Goal: Task Accomplishment & Management: Complete application form

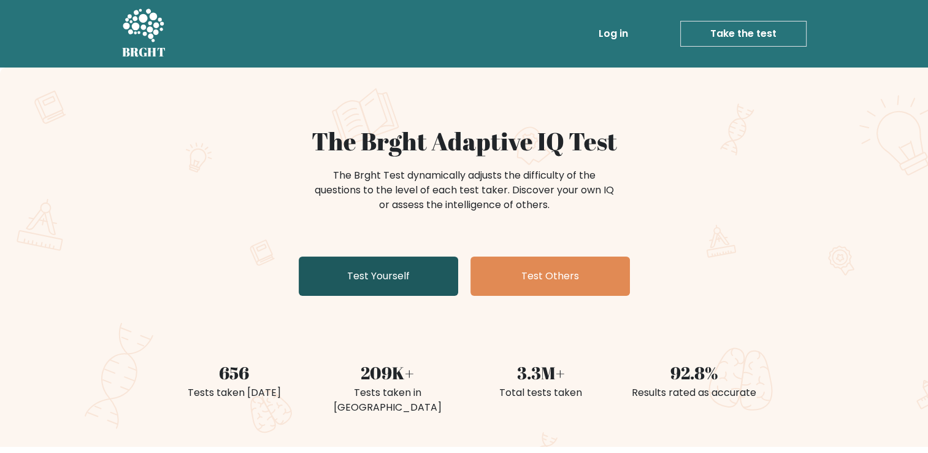
click at [388, 285] on link "Test Yourself" at bounding box center [378, 275] width 159 height 39
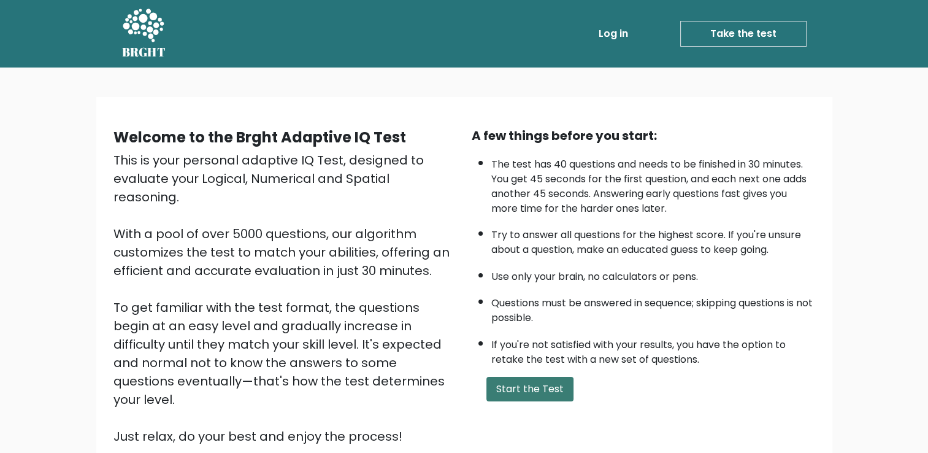
click at [521, 384] on button "Start the Test" at bounding box center [529, 388] width 87 height 25
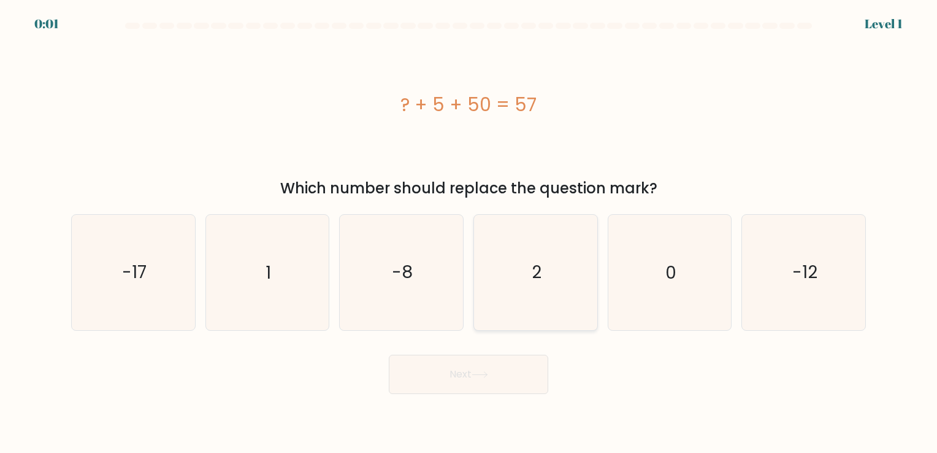
click at [537, 283] on icon "2" at bounding box center [535, 272] width 115 height 115
click at [469, 232] on input "d. 2" at bounding box center [468, 229] width 1 height 6
radio input "true"
click at [461, 374] on button "Next" at bounding box center [468, 373] width 159 height 39
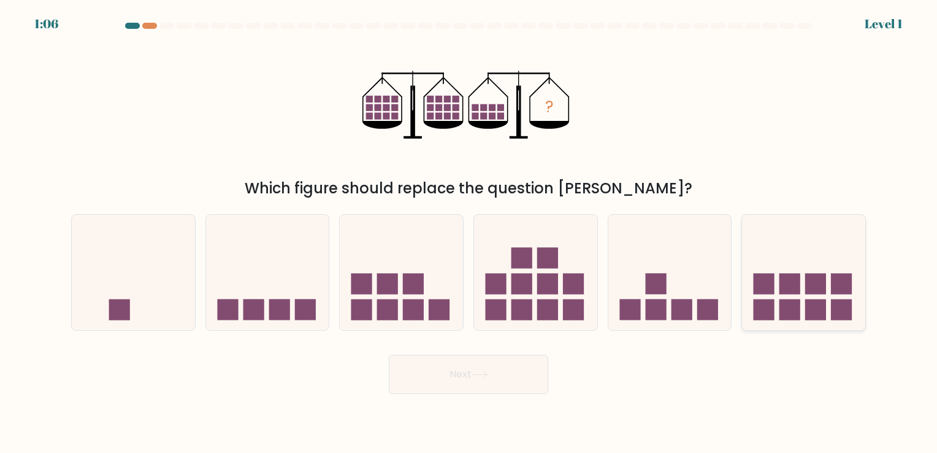
drag, startPoint x: 797, startPoint y: 287, endPoint x: 527, endPoint y: 385, distance: 287.1
click at [798, 287] on rect at bounding box center [789, 283] width 21 height 21
click at [469, 232] on input "f." at bounding box center [468, 229] width 1 height 6
radio input "true"
click at [446, 376] on button "Next" at bounding box center [468, 373] width 159 height 39
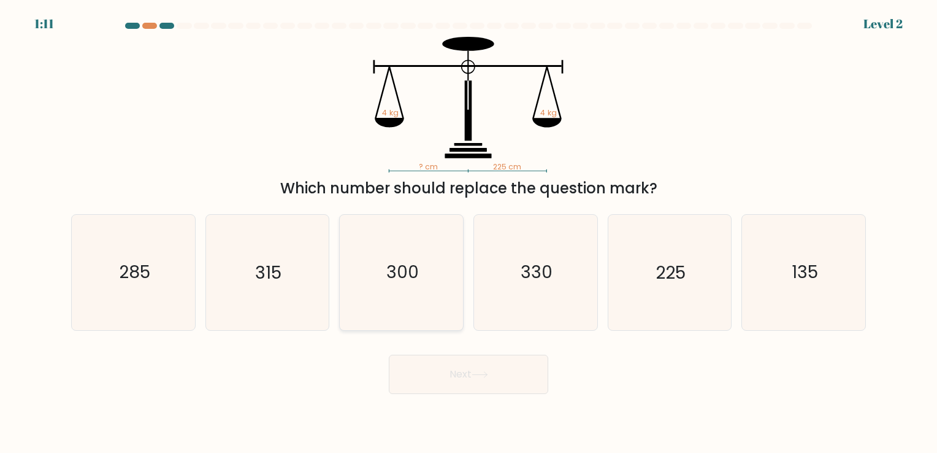
click at [400, 271] on text "300" at bounding box center [402, 273] width 32 height 24
click at [468, 232] on input "c. 300" at bounding box center [468, 229] width 1 height 6
radio input "true"
click at [161, 291] on icon "285" at bounding box center [133, 272] width 115 height 115
click at [468, 232] on input "a. 285" at bounding box center [468, 229] width 1 height 6
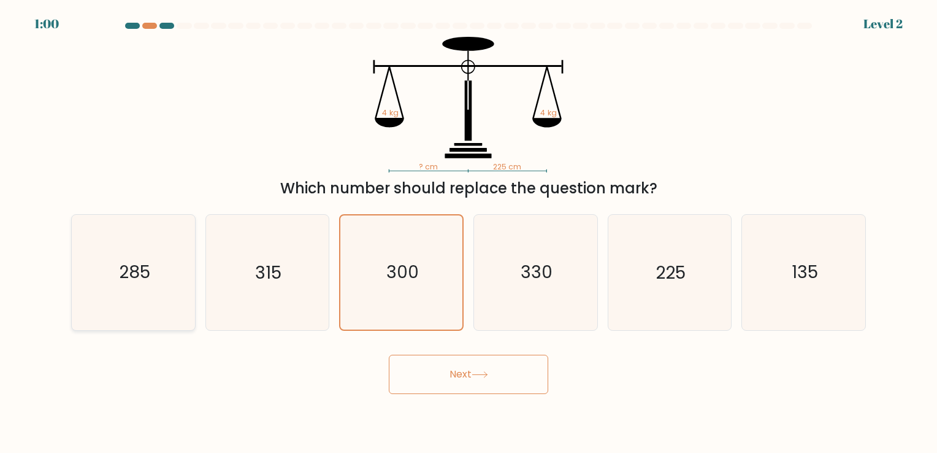
radio input "true"
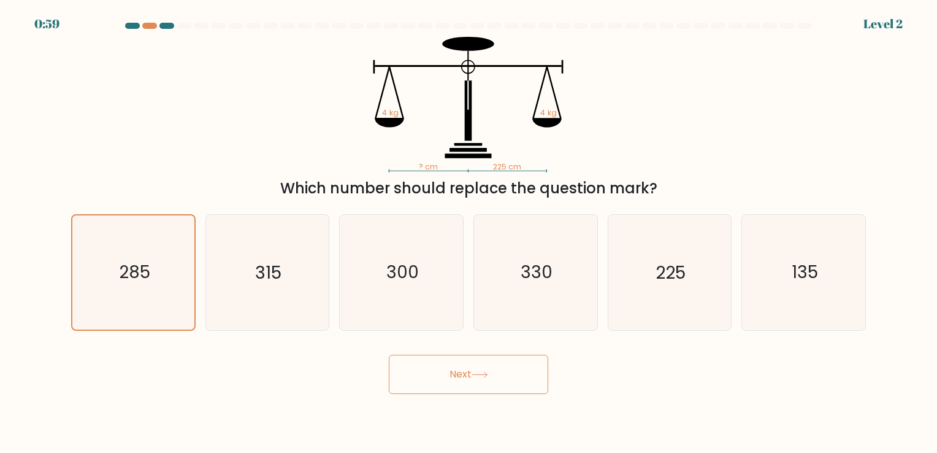
click at [516, 372] on button "Next" at bounding box center [468, 373] width 159 height 39
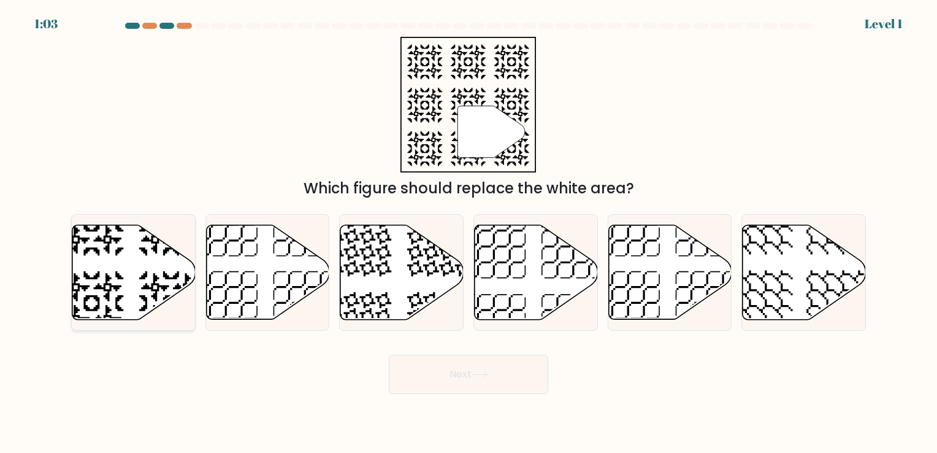
click at [131, 264] on icon at bounding box center [133, 271] width 123 height 94
click at [468, 232] on input "a." at bounding box center [468, 229] width 1 height 6
radio input "true"
click at [478, 375] on icon at bounding box center [480, 374] width 17 height 7
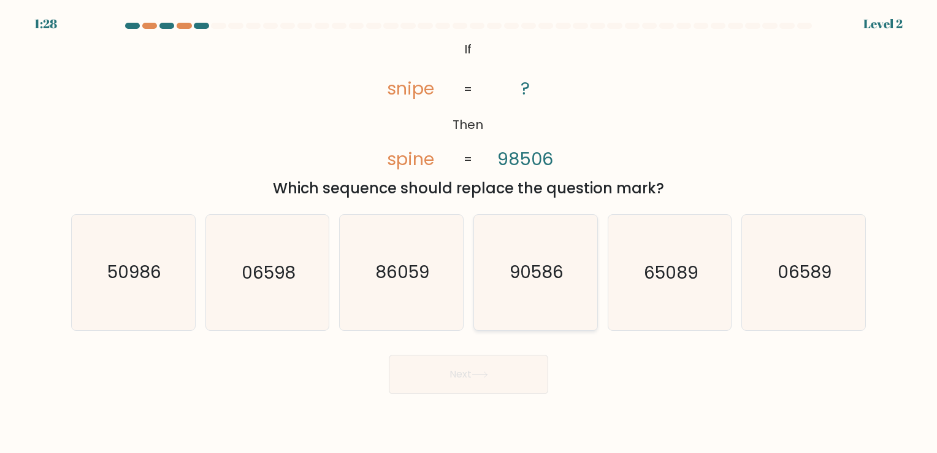
click at [537, 271] on text "90586" at bounding box center [537, 273] width 54 height 24
click at [469, 232] on input "d. 90586" at bounding box center [468, 229] width 1 height 6
radio input "true"
click at [479, 376] on icon at bounding box center [480, 374] width 17 height 7
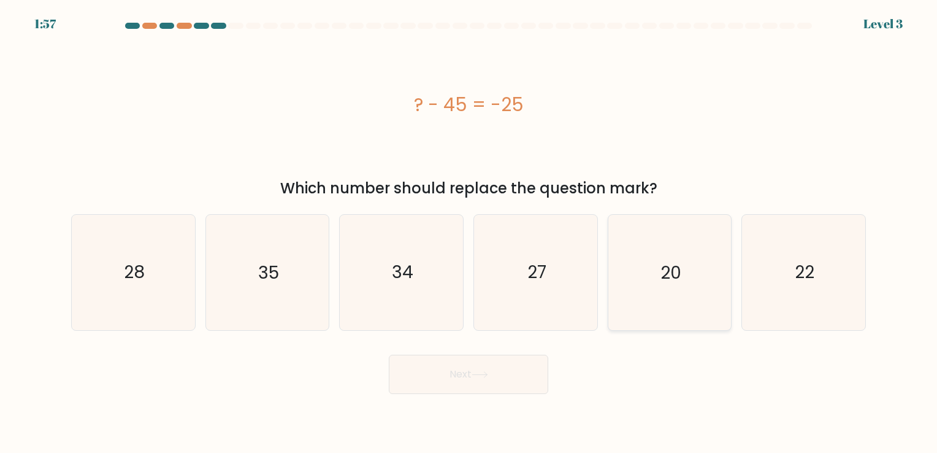
drag, startPoint x: 648, startPoint y: 272, endPoint x: 564, endPoint y: 365, distance: 125.5
click at [648, 272] on icon "20" at bounding box center [669, 272] width 115 height 115
click at [469, 232] on input "e. 20" at bounding box center [468, 229] width 1 height 6
radio input "true"
click at [479, 375] on icon at bounding box center [480, 374] width 17 height 7
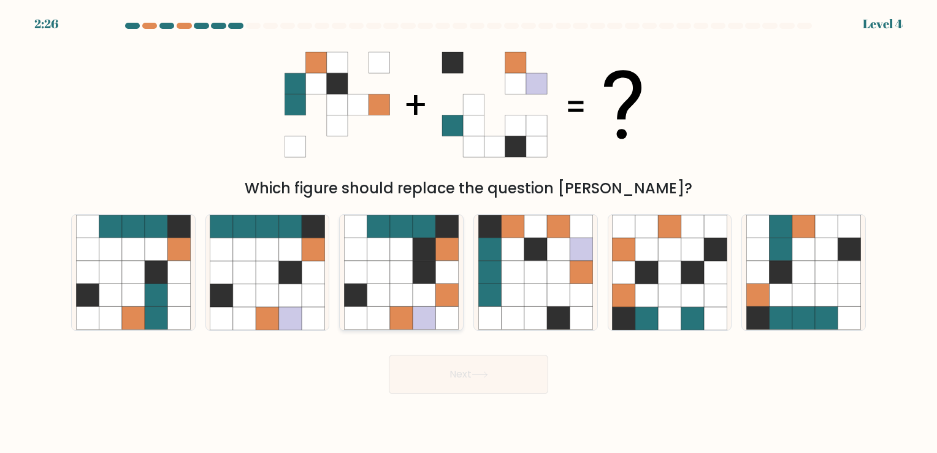
drag, startPoint x: 384, startPoint y: 273, endPoint x: 392, endPoint y: 286, distance: 15.1
click at [384, 273] on icon at bounding box center [378, 272] width 23 height 23
click at [468, 232] on input "c." at bounding box center [468, 229] width 1 height 6
radio input "true"
click at [494, 369] on button "Next" at bounding box center [468, 373] width 159 height 39
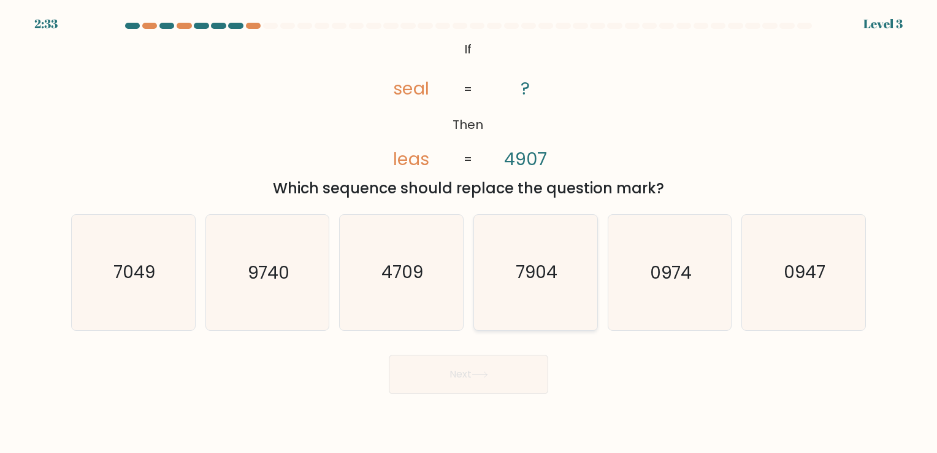
click at [544, 266] on text "7904" at bounding box center [537, 273] width 42 height 24
click at [469, 232] on input "d. 7904" at bounding box center [468, 229] width 1 height 6
radio input "true"
click at [461, 376] on button "Next" at bounding box center [468, 373] width 159 height 39
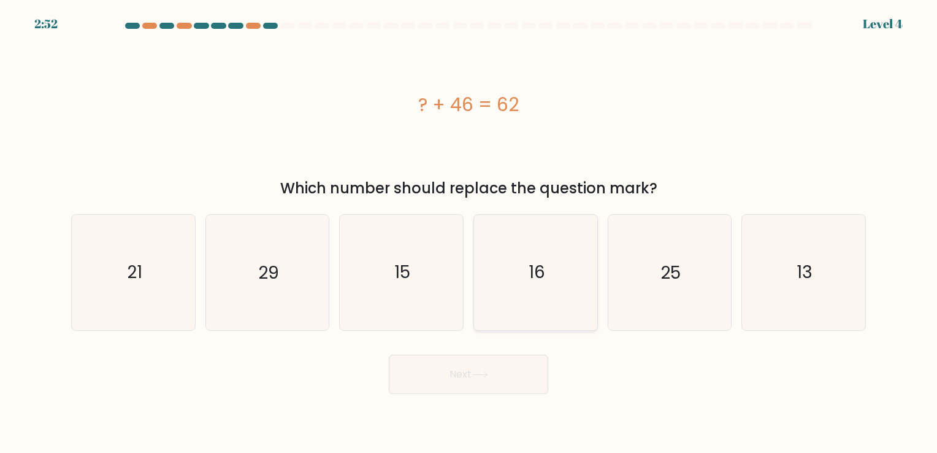
click at [519, 277] on icon "16" at bounding box center [535, 272] width 115 height 115
click at [469, 232] on input "d. 16" at bounding box center [468, 229] width 1 height 6
radio input "true"
click at [477, 373] on icon at bounding box center [480, 374] width 17 height 7
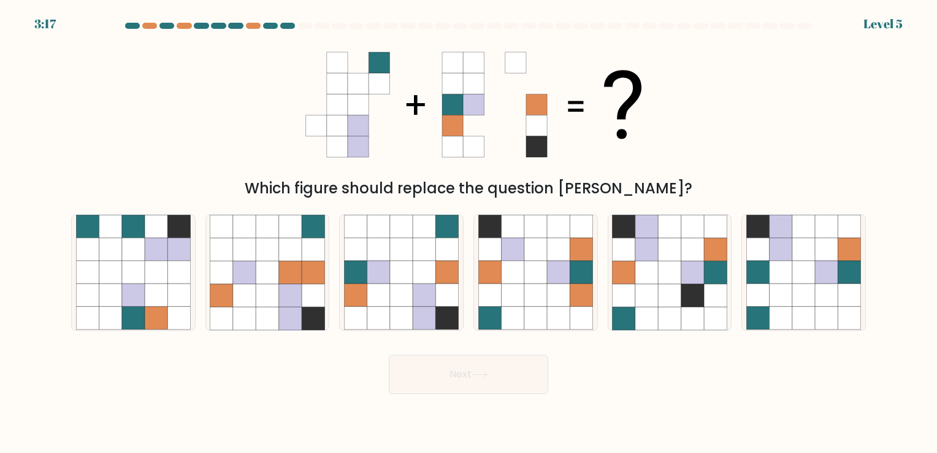
drag, startPoint x: 389, startPoint y: 275, endPoint x: 483, endPoint y: 339, distance: 113.4
click at [389, 275] on icon at bounding box center [378, 272] width 23 height 23
click at [468, 232] on input "c." at bounding box center [468, 229] width 1 height 6
radio input "true"
click at [482, 372] on icon at bounding box center [480, 374] width 17 height 7
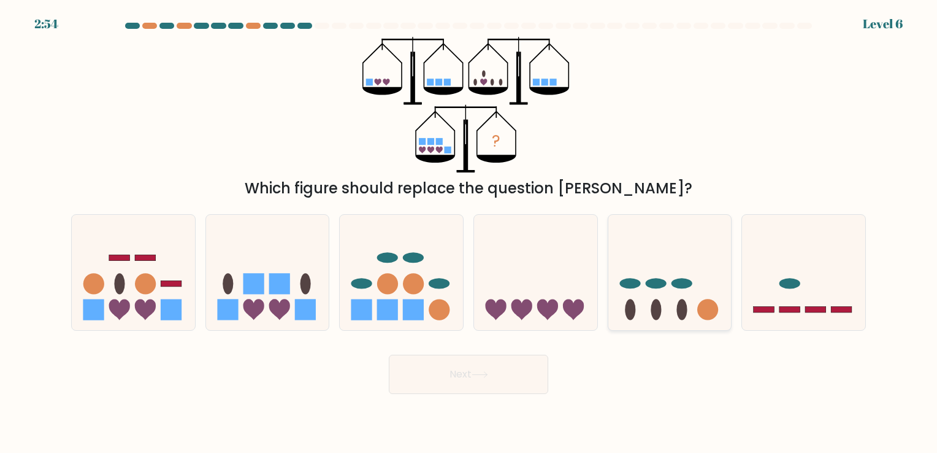
click at [700, 286] on icon at bounding box center [669, 272] width 123 height 102
click at [469, 232] on input "e." at bounding box center [468, 229] width 1 height 6
radio input "true"
click at [551, 266] on icon at bounding box center [535, 272] width 123 height 102
click at [469, 232] on input "d." at bounding box center [468, 229] width 1 height 6
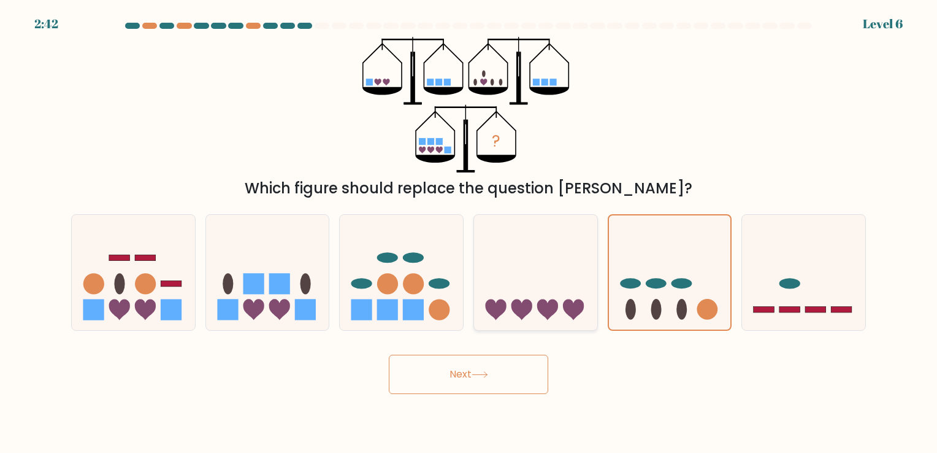
radio input "true"
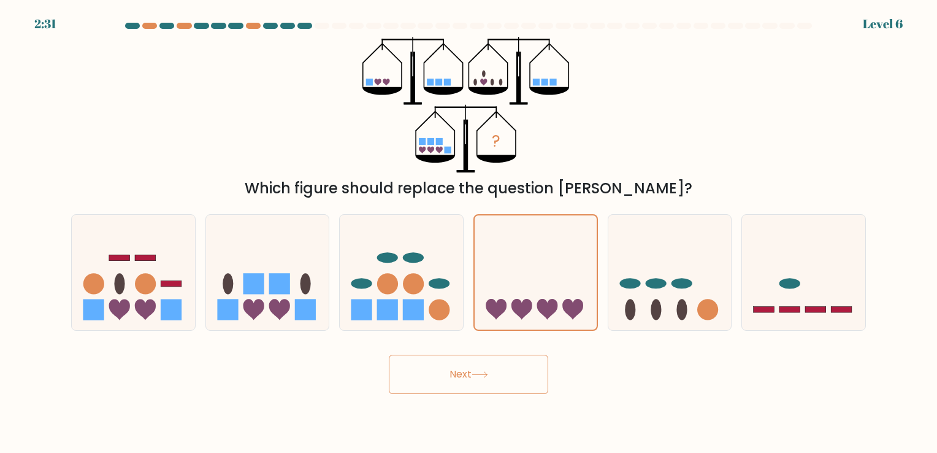
click at [500, 367] on button "Next" at bounding box center [468, 373] width 159 height 39
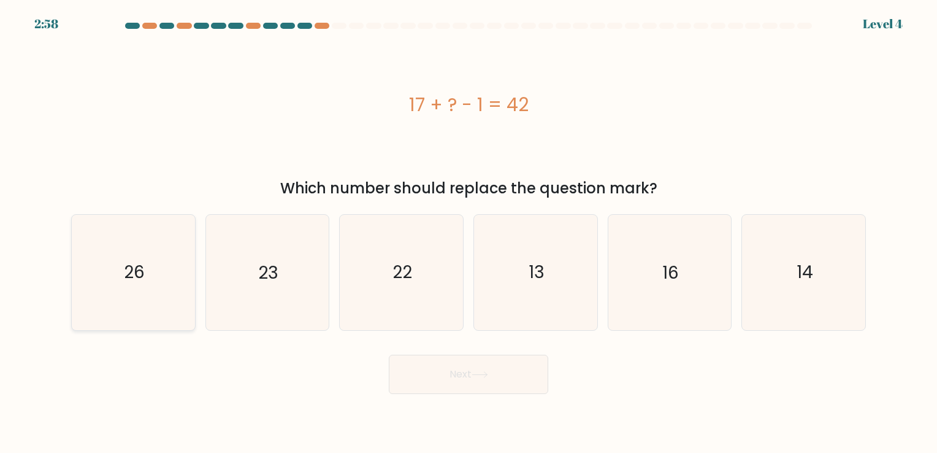
click at [92, 253] on icon "26" at bounding box center [133, 272] width 115 height 115
click at [468, 232] on input "a. 26" at bounding box center [468, 229] width 1 height 6
radio input "true"
click at [481, 372] on icon at bounding box center [480, 374] width 17 height 7
